Goal: Transaction & Acquisition: Purchase product/service

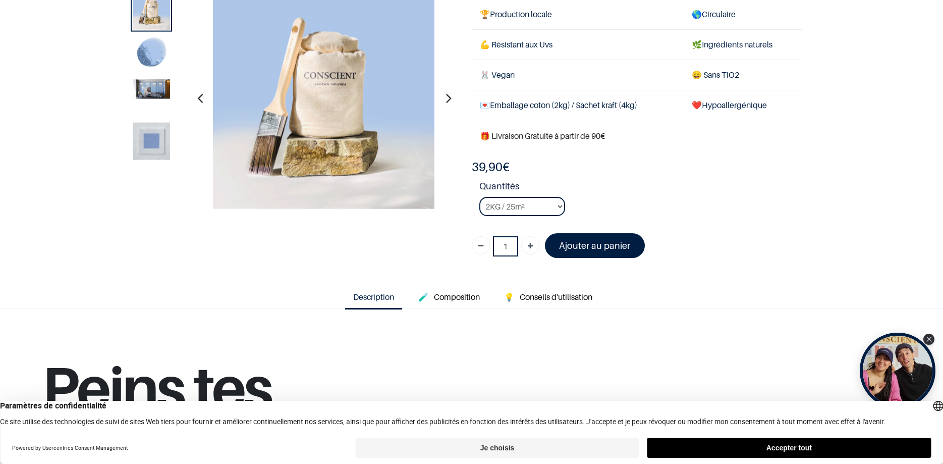
scroll to position [61, 0]
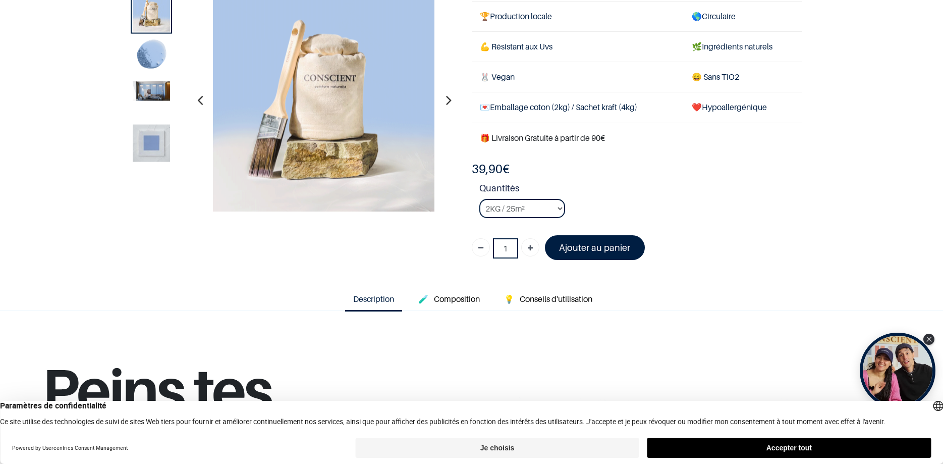
click at [448, 99] on icon "button" at bounding box center [449, 99] width 6 height 27
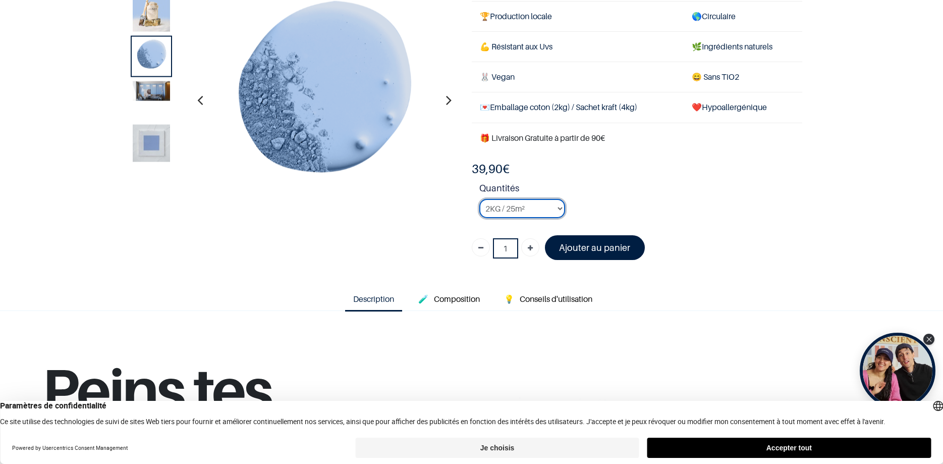
click at [479, 199] on select "2KG / 25m² 4KG / 50m² 8KG / 100m² Testeur" at bounding box center [522, 208] width 86 height 19
select select "45"
click option "8KG / 100m²" at bounding box center [0, 0] width 0 height 0
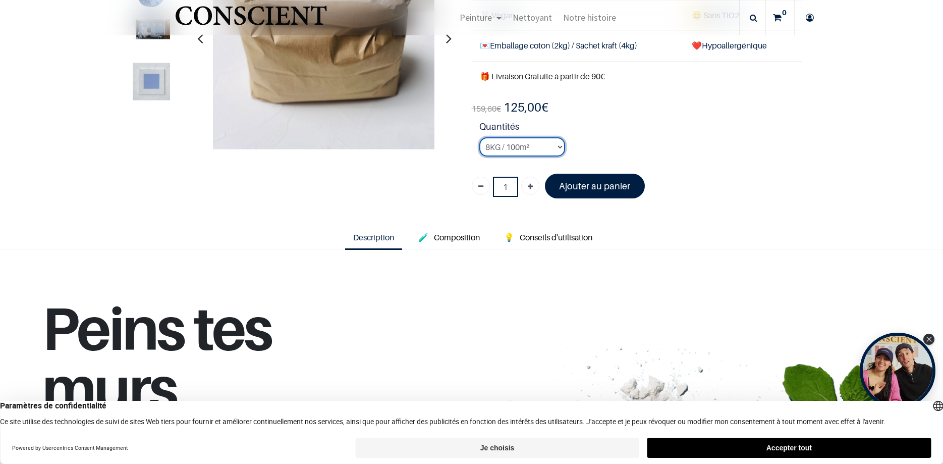
scroll to position [182, 0]
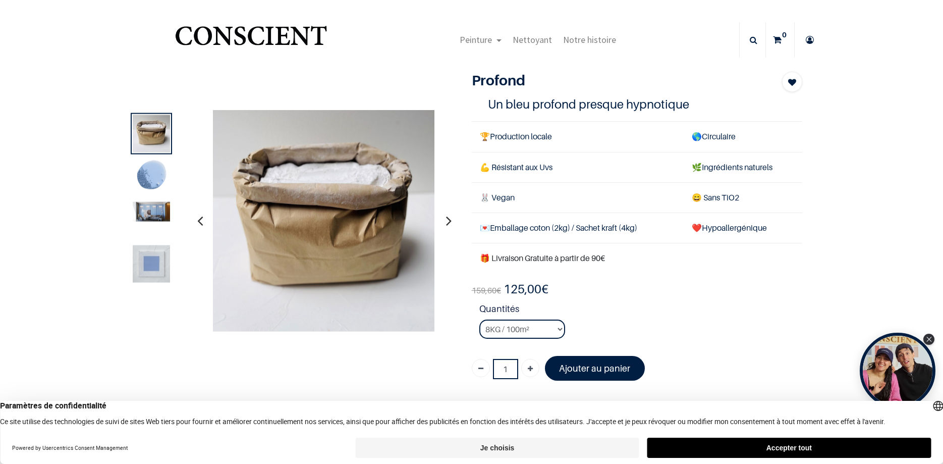
click at [159, 180] on img at bounding box center [151, 176] width 37 height 37
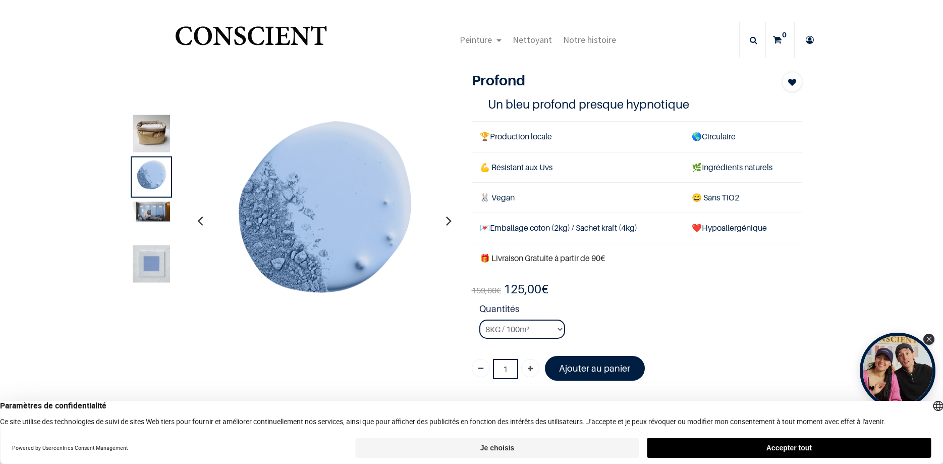
click at [162, 219] on img at bounding box center [151, 211] width 37 height 20
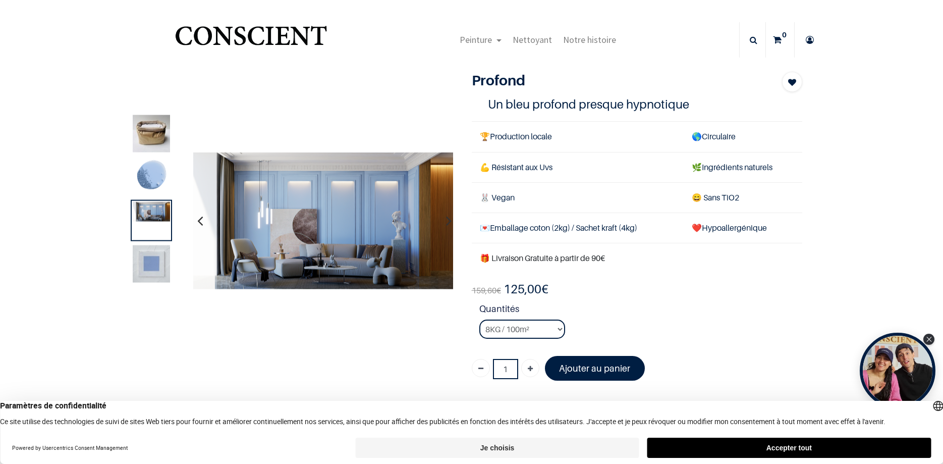
click at [150, 256] on img at bounding box center [151, 263] width 37 height 37
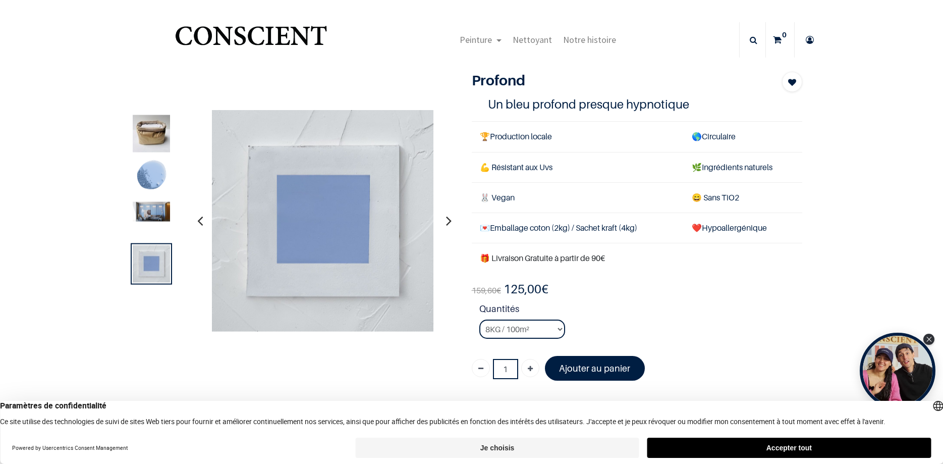
scroll to position [303, 0]
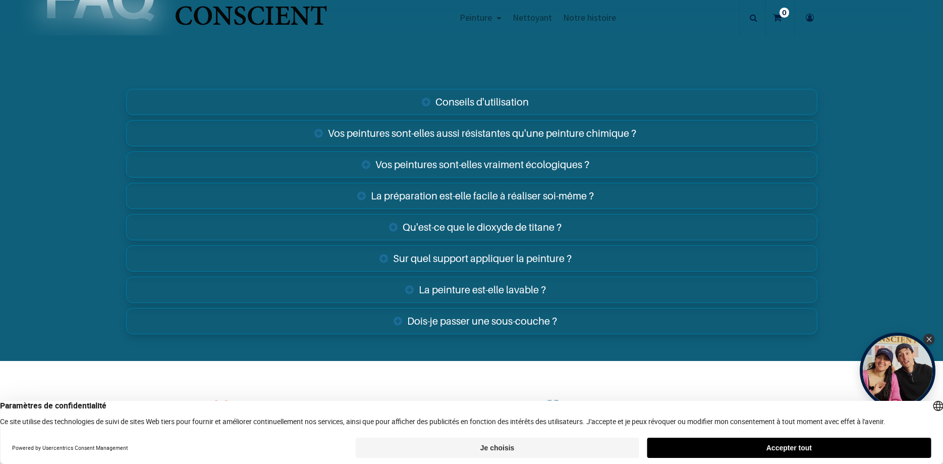
scroll to position [2059, 0]
